Goal: Task Accomplishment & Management: Manage account settings

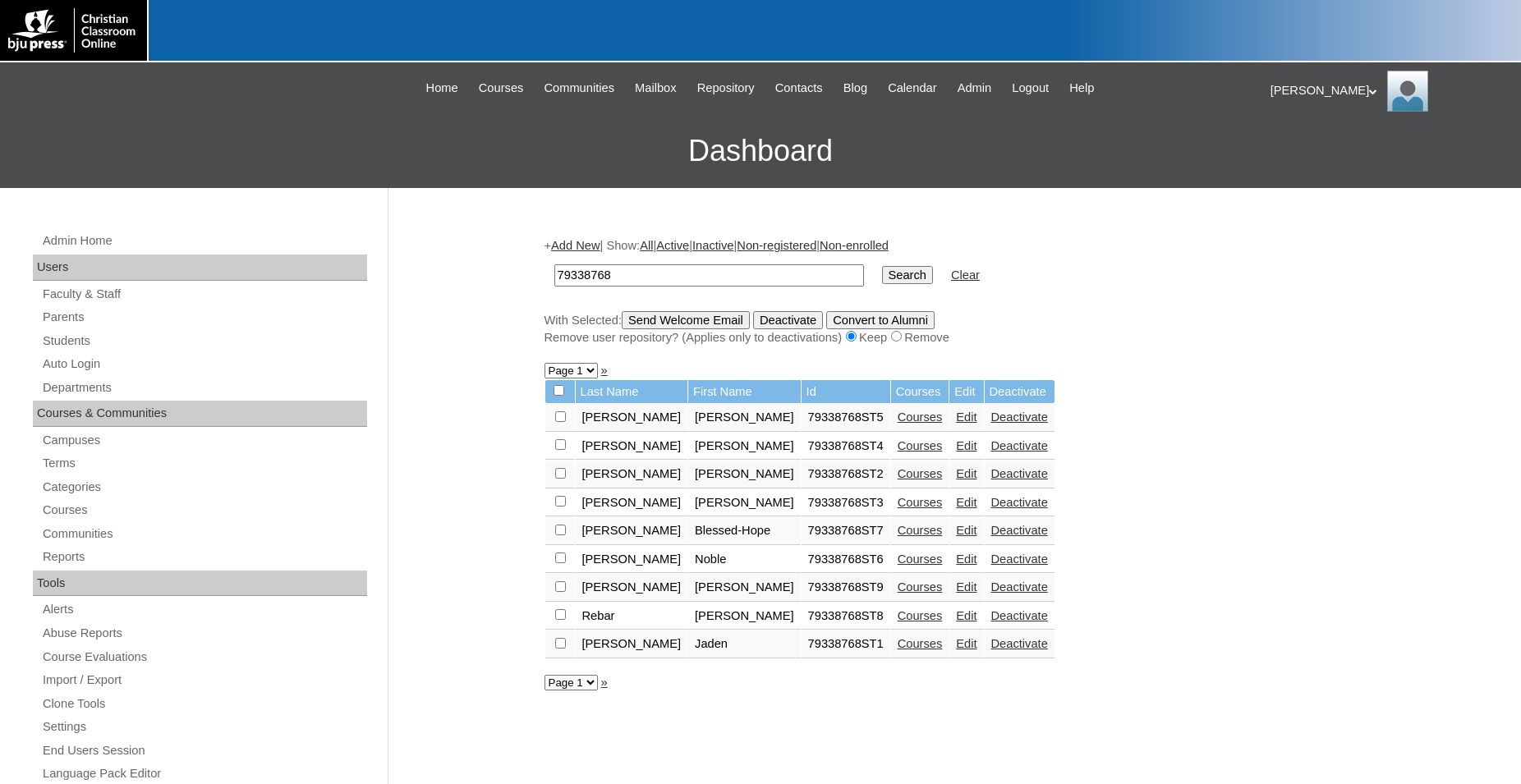
click at [956, 594] on link "Edit" at bounding box center [967, 587] width 21 height 13
click at [559, 592] on input "checkbox" at bounding box center [560, 586] width 10 height 10
checkbox input "true"
click at [694, 324] on input "Send Welcome Email" at bounding box center [685, 320] width 128 height 18
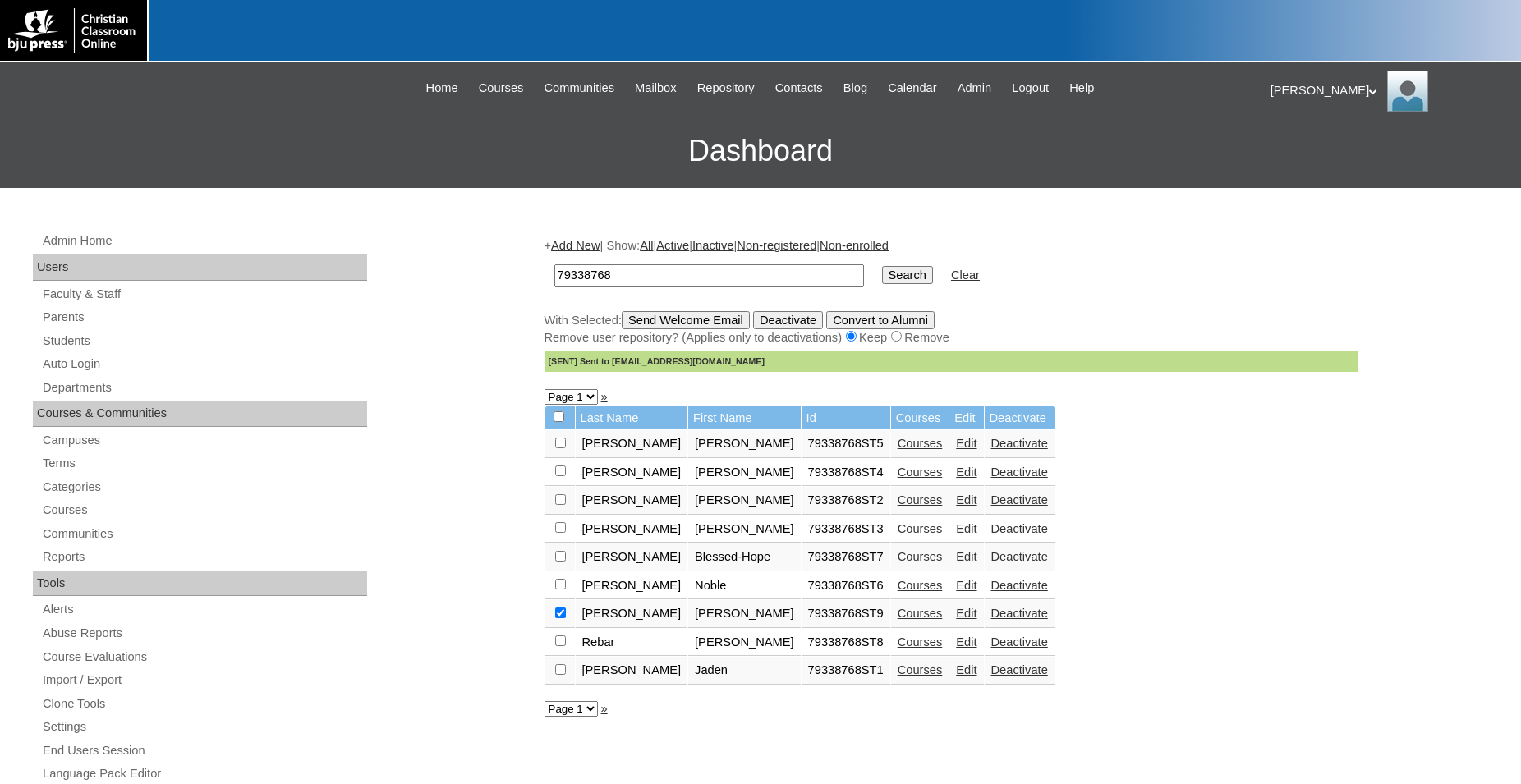
click at [956, 620] on link "Edit" at bounding box center [967, 614] width 21 height 13
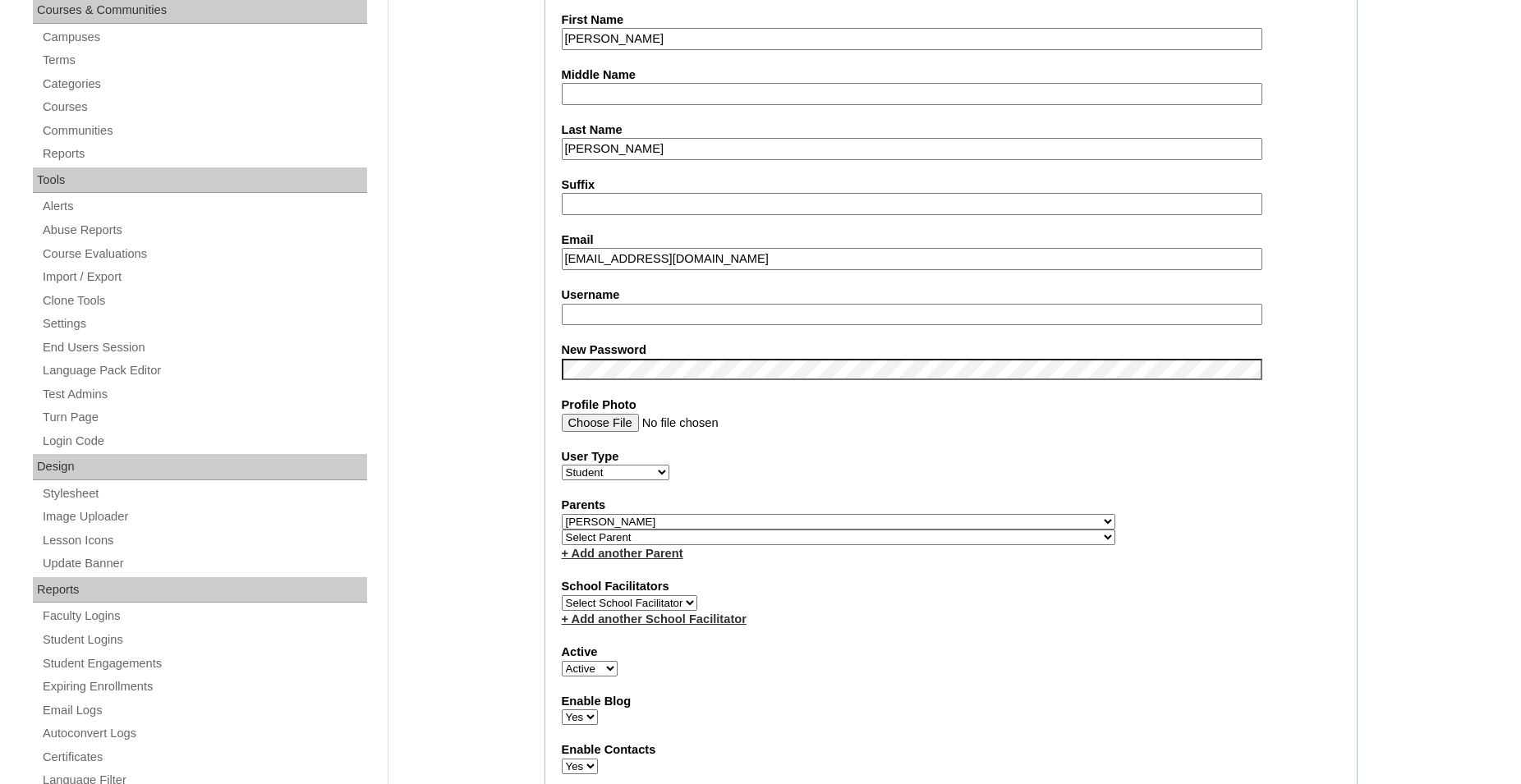
scroll to position [419, 0]
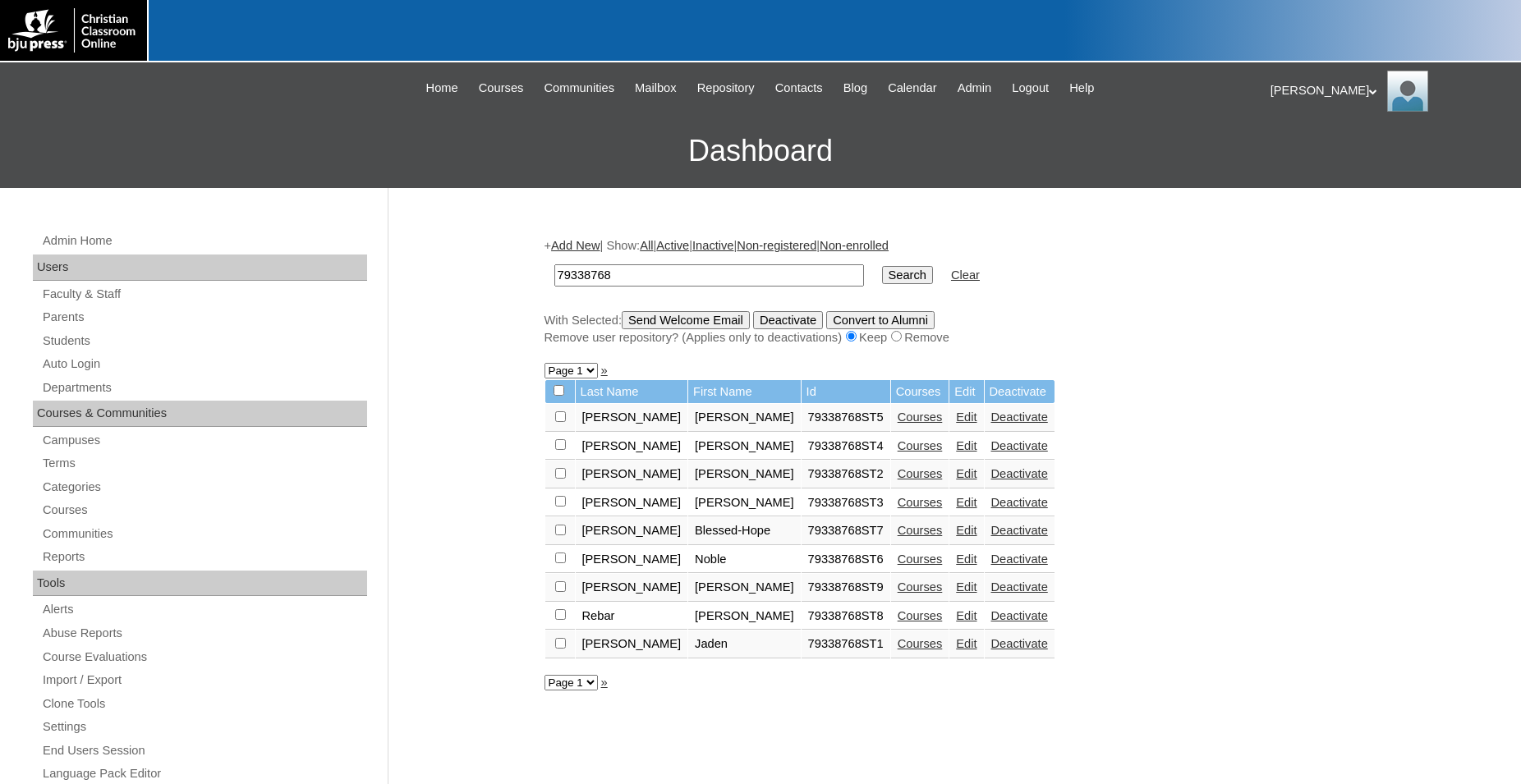
click at [956, 622] on link "Edit" at bounding box center [967, 616] width 21 height 13
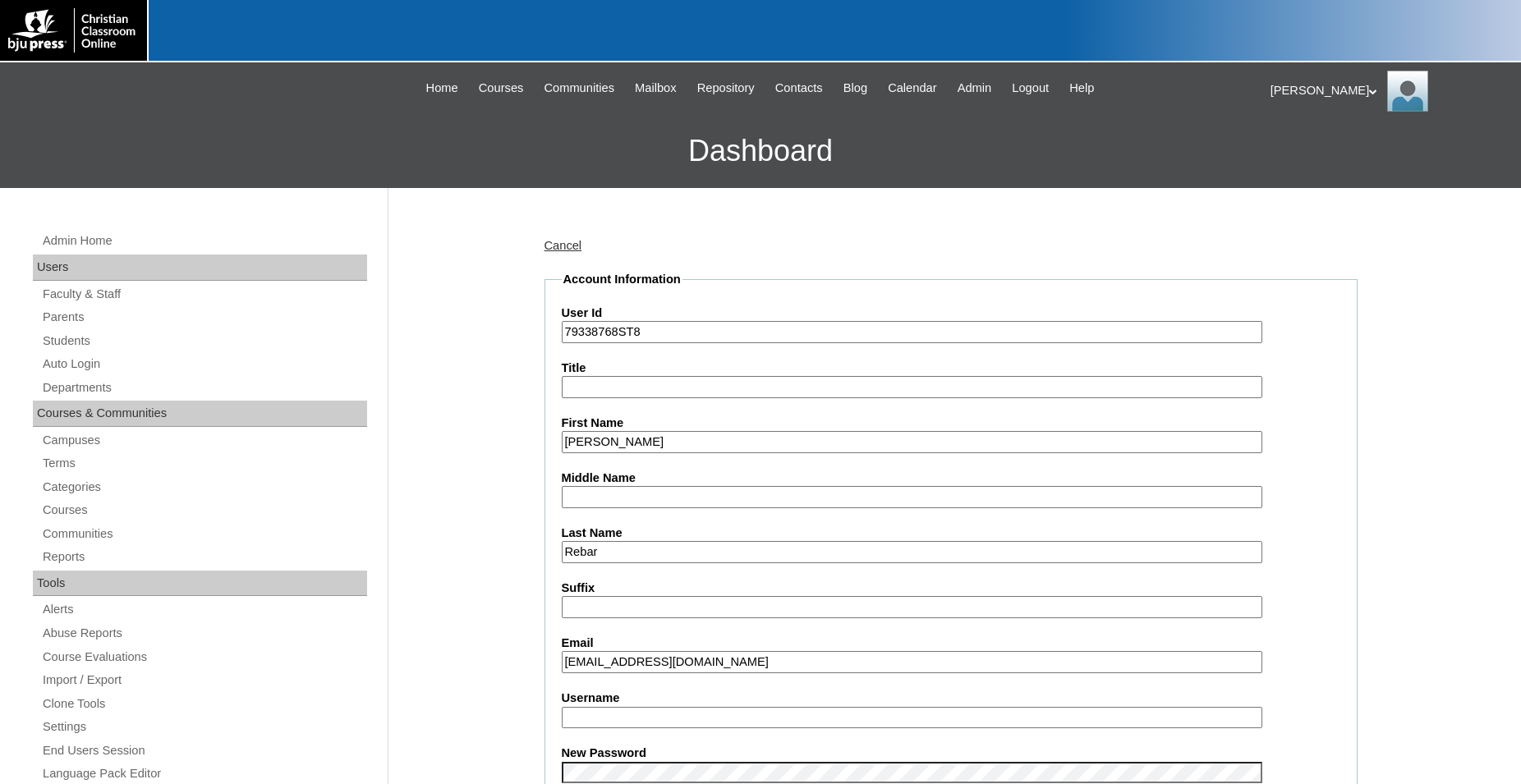
drag, startPoint x: 563, startPoint y: 334, endPoint x: 615, endPoint y: 331, distance: 52.1
click at [615, 331] on input "79338768ST8" at bounding box center [912, 332] width 701 height 22
click at [63, 316] on link "Parents" at bounding box center [203, 317] width 326 height 21
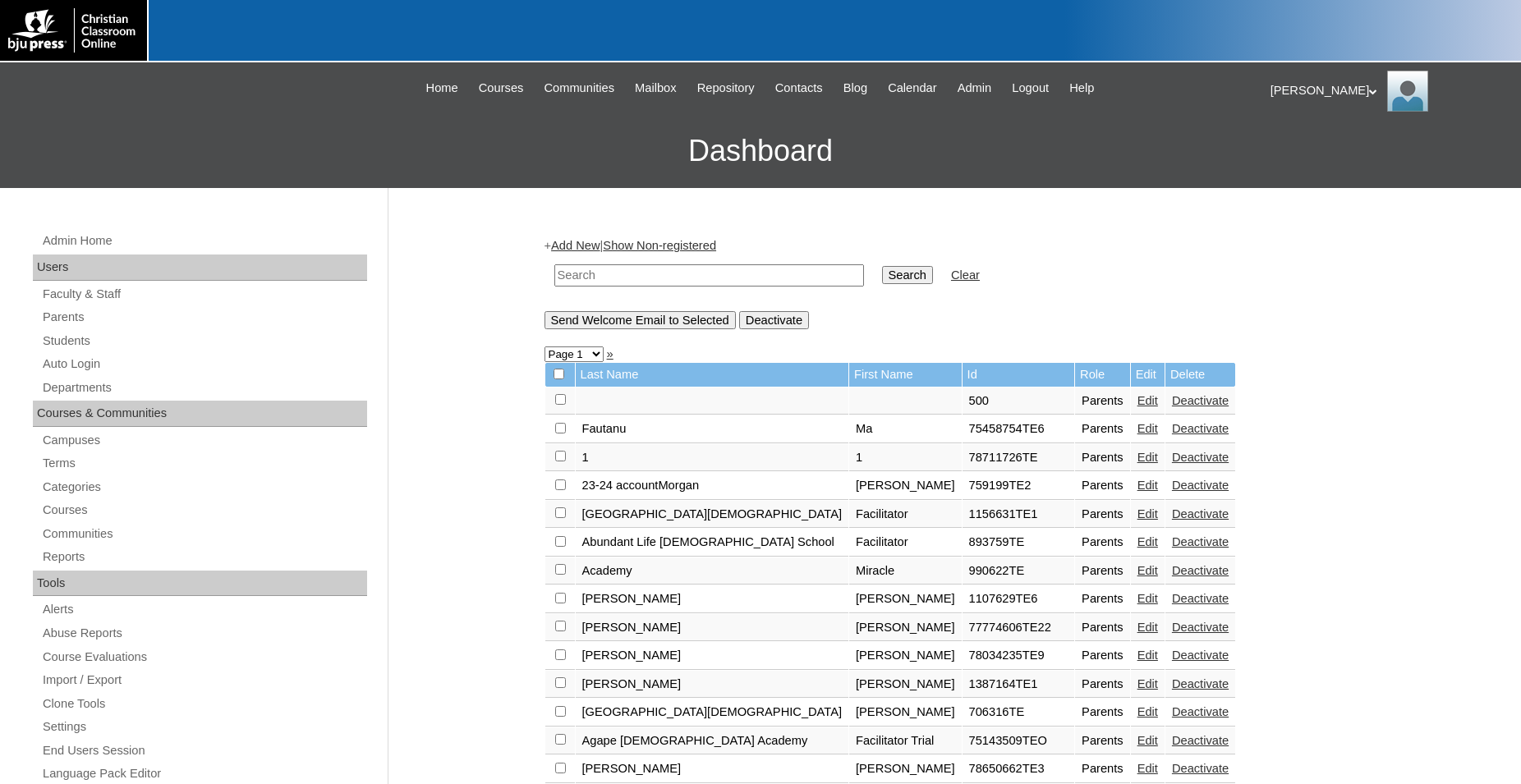
click at [689, 277] on input "text" at bounding box center [709, 275] width 310 height 22
paste input "79338768"
type input "79338768"
click at [882, 266] on input "Search" at bounding box center [908, 275] width 51 height 18
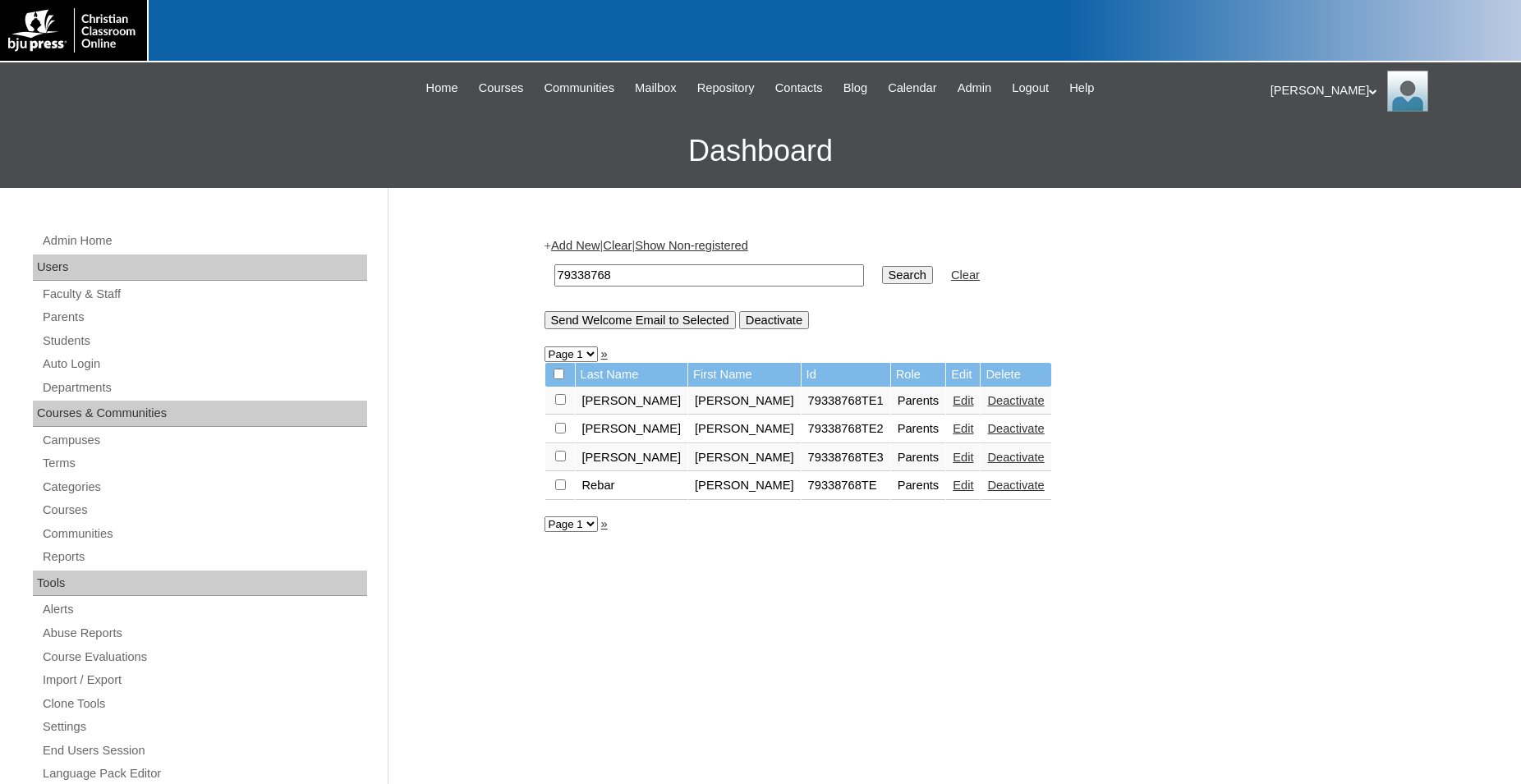
click at [559, 462] on input "checkbox" at bounding box center [560, 455] width 10 height 10
checkbox input "true"
click at [657, 323] on input "Send Welcome Email to Selected" at bounding box center [640, 320] width 191 height 18
